Goal: Find specific page/section: Find specific page/section

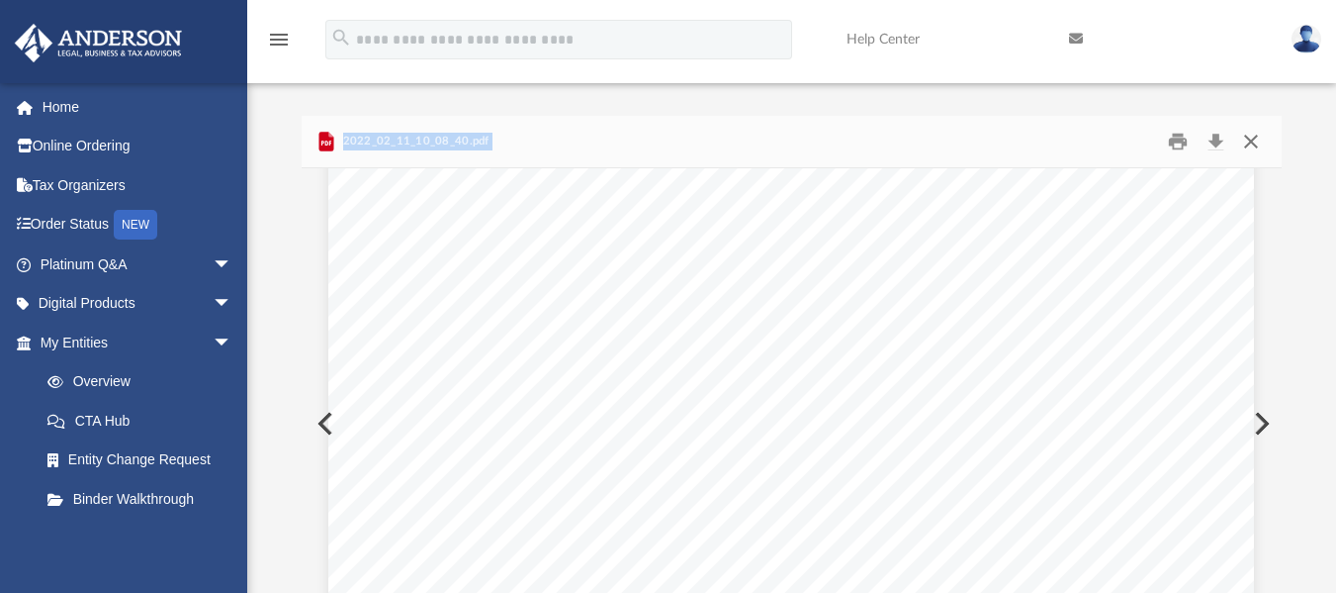
scroll to position [396, 0]
click at [1252, 140] on button "Close" at bounding box center [1251, 141] width 36 height 31
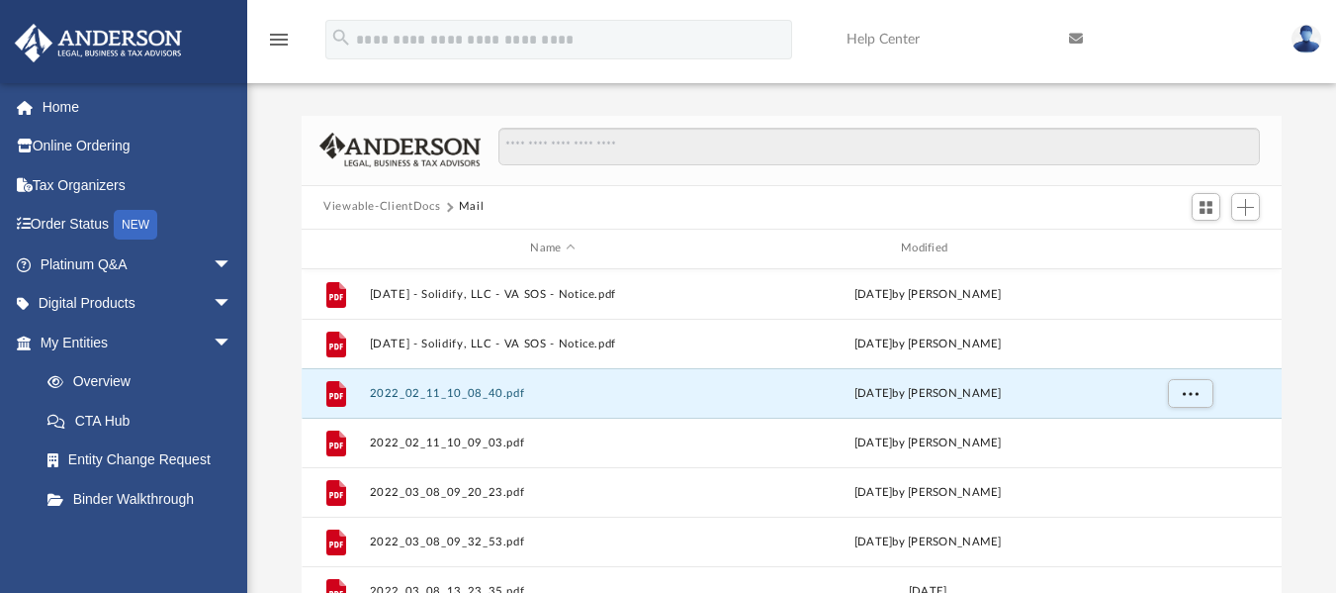
click at [1119, 216] on div "Viewable-ClientDocs Mail" at bounding box center [792, 208] width 980 height 44
click at [72, 112] on link "Home" at bounding box center [138, 107] width 248 height 40
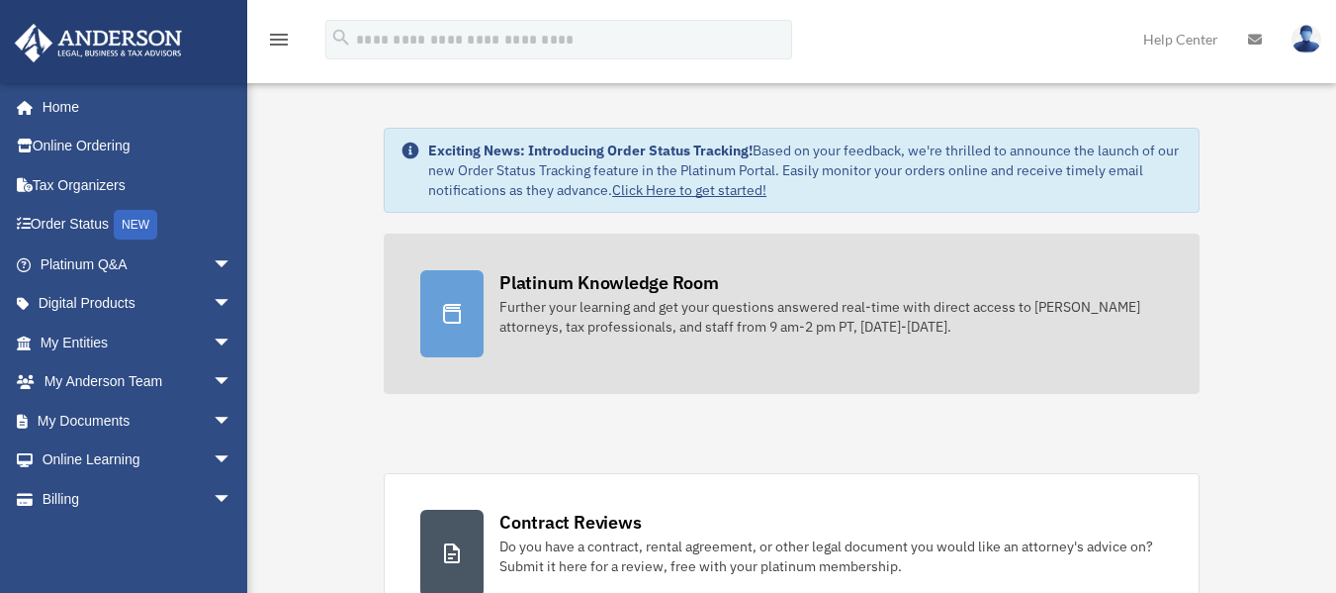
click at [613, 271] on div "Platinum Knowledge Room" at bounding box center [610, 282] width 220 height 25
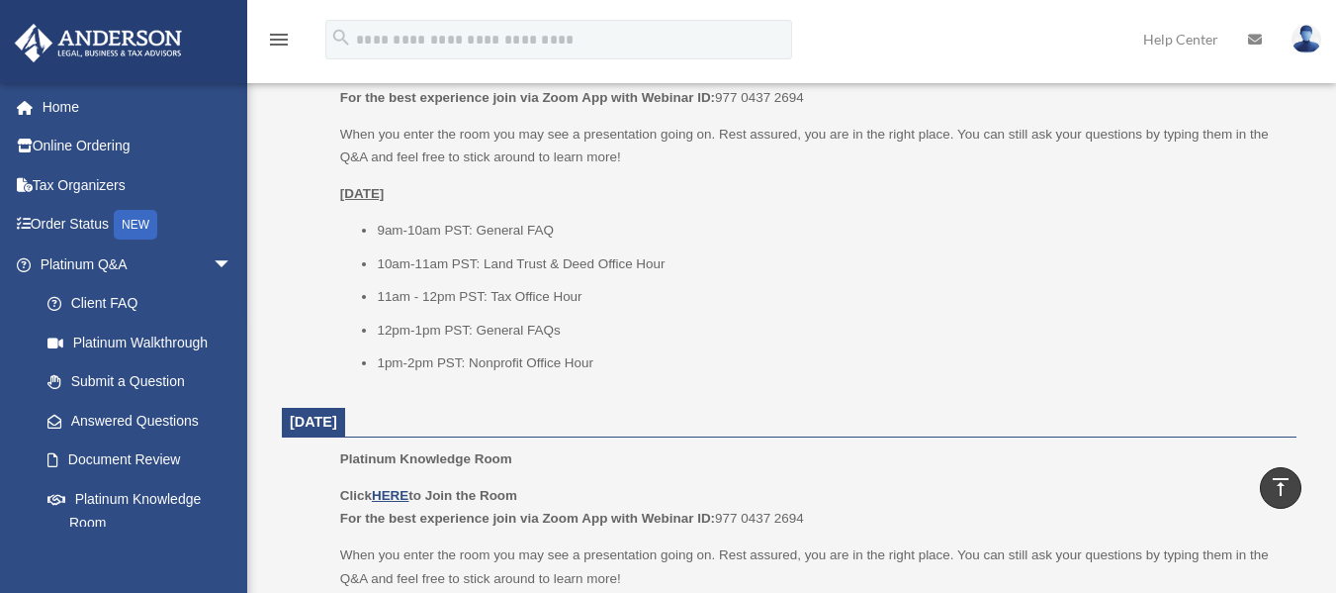
scroll to position [890, 0]
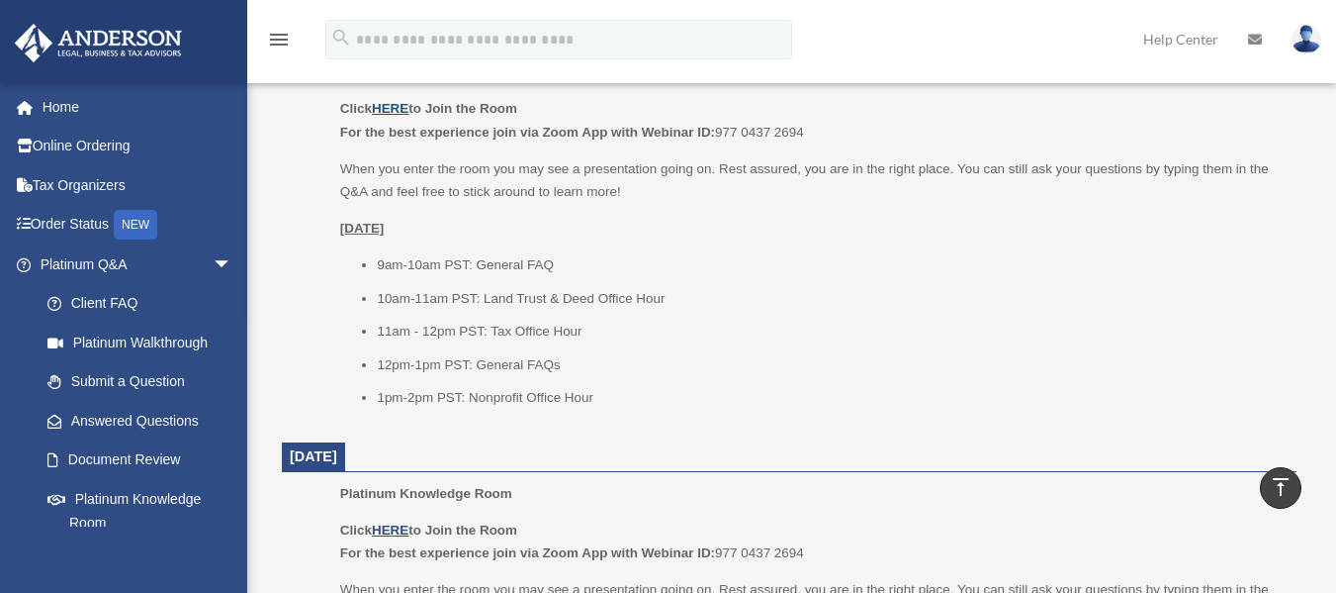
click at [396, 106] on u "HERE" at bounding box center [390, 108] width 37 height 15
